Goal: Task Accomplishment & Management: Use online tool/utility

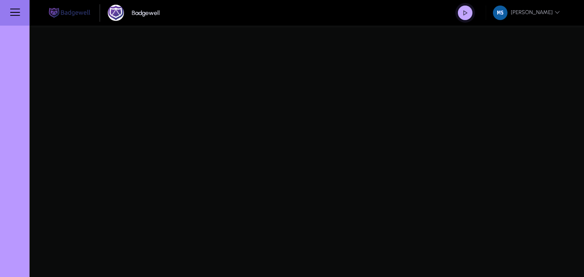
click at [461, 15] on span "button" at bounding box center [464, 12] width 17 height 17
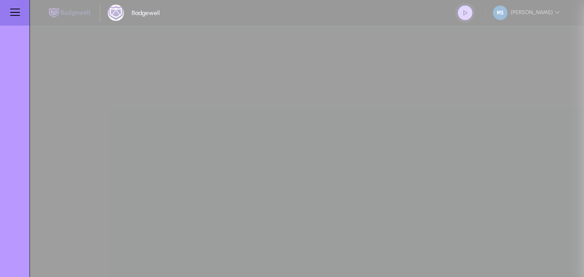
type input "**********"
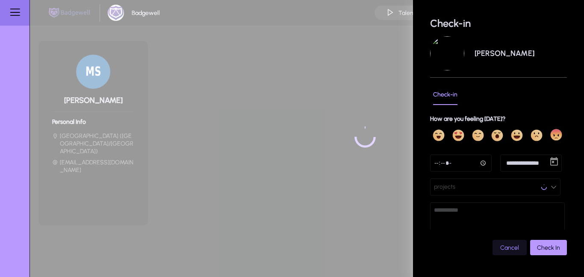
click at [490, 186] on button "projects" at bounding box center [495, 187] width 130 height 17
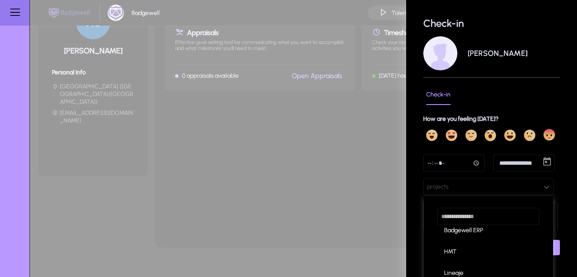
scroll to position [63, 0]
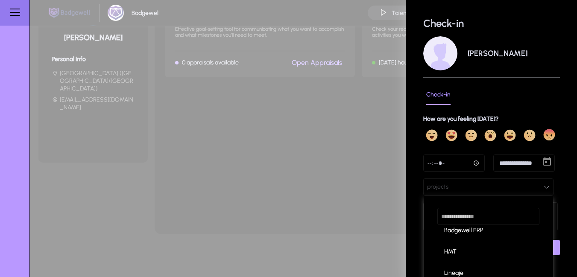
click at [551, 76] on div at bounding box center [288, 138] width 577 height 277
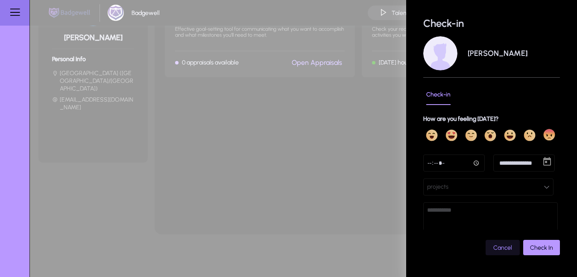
click at [468, 190] on button "projects" at bounding box center [488, 187] width 130 height 17
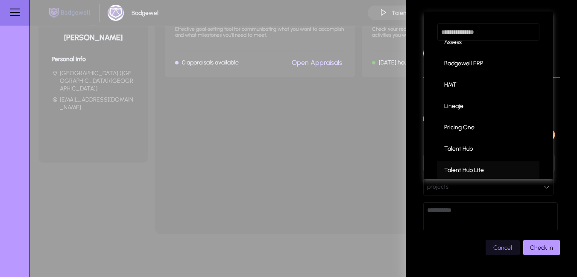
scroll to position [50, 0]
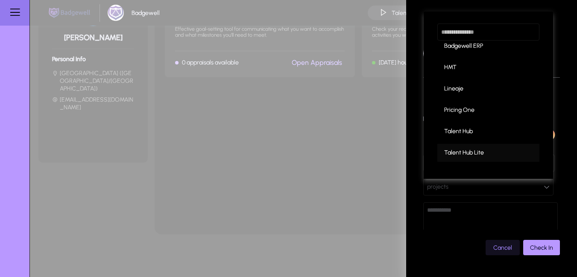
click at [468, 158] on span "Talent Hub Lite" at bounding box center [464, 153] width 40 height 10
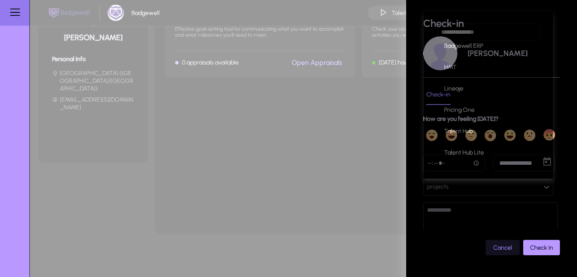
scroll to position [0, 0]
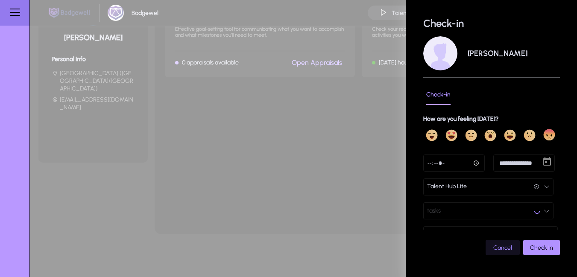
click at [534, 248] on span "Check In" at bounding box center [541, 247] width 23 height 7
